Goal: Task Accomplishment & Management: Use online tool/utility

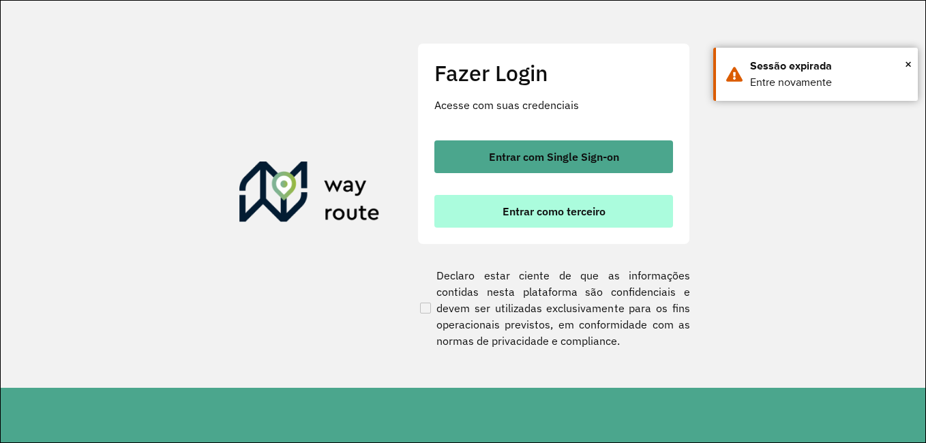
click at [632, 205] on button "Entrar como terceiro" at bounding box center [553, 211] width 239 height 33
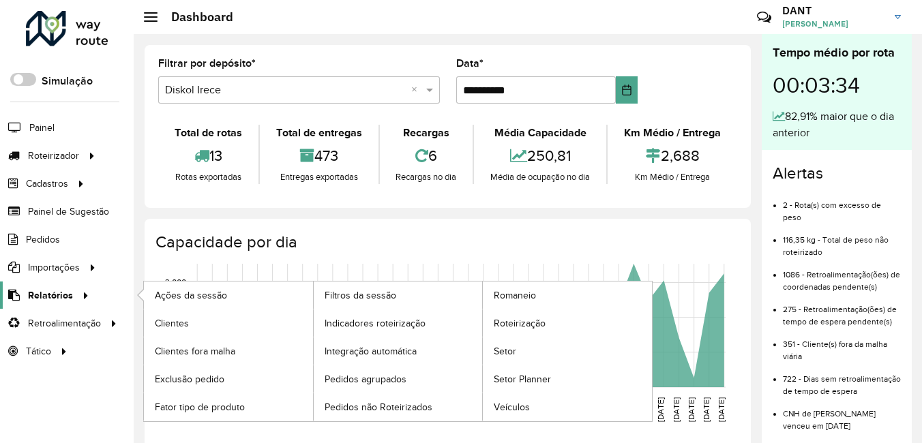
click at [70, 295] on span "Relatórios" at bounding box center [50, 296] width 45 height 14
click at [519, 324] on span "Roteirização" at bounding box center [521, 323] width 55 height 14
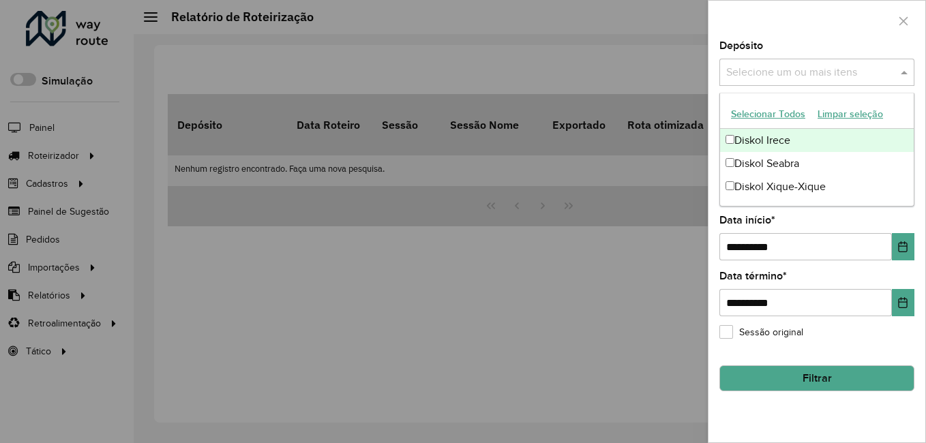
click at [751, 65] on input "text" at bounding box center [810, 73] width 175 height 16
click at [742, 138] on div "Diskol Irece" at bounding box center [817, 140] width 194 height 23
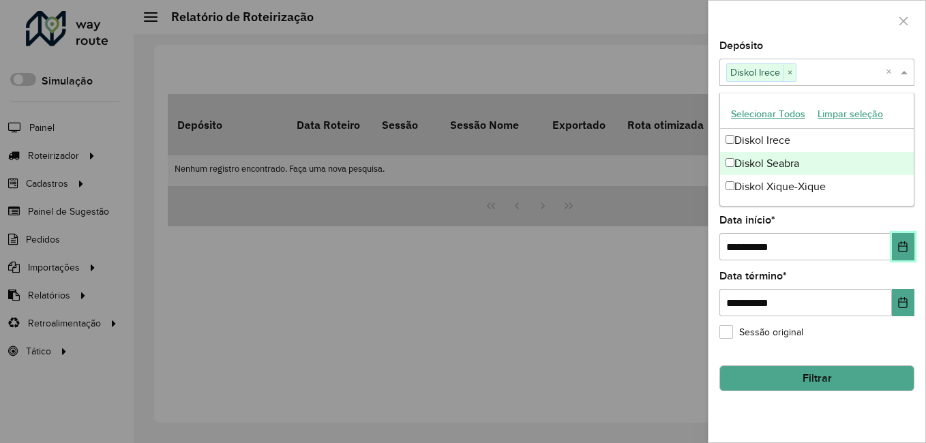
click at [906, 246] on icon "Choose Date" at bounding box center [903, 246] width 9 height 11
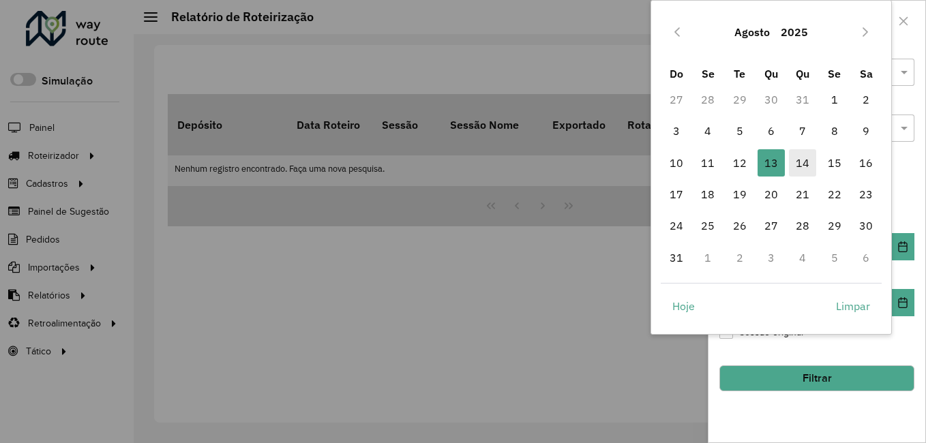
click at [804, 162] on span "14" at bounding box center [802, 162] width 27 height 27
type input "**********"
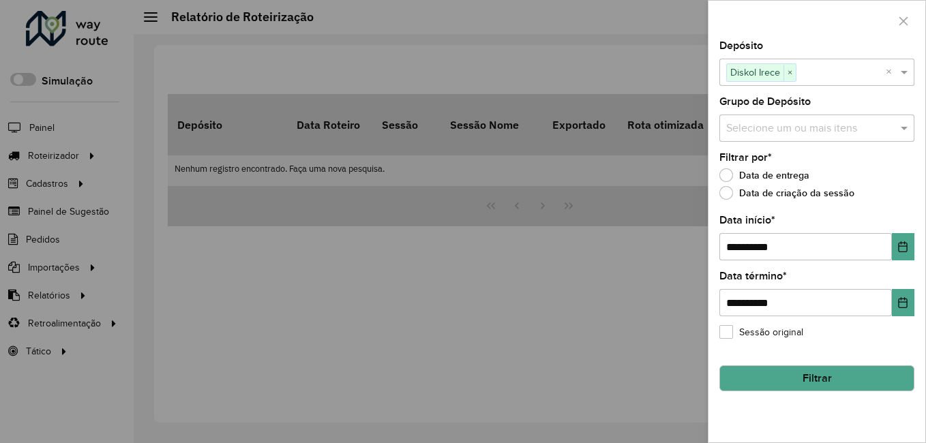
click at [812, 372] on button "Filtrar" at bounding box center [817, 379] width 195 height 26
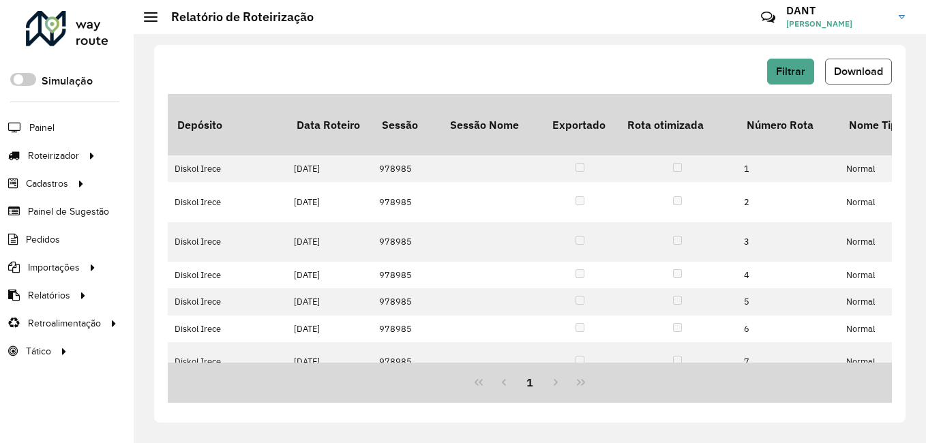
click at [849, 72] on span "Download" at bounding box center [858, 71] width 49 height 12
